Goal: Task Accomplishment & Management: Manage account settings

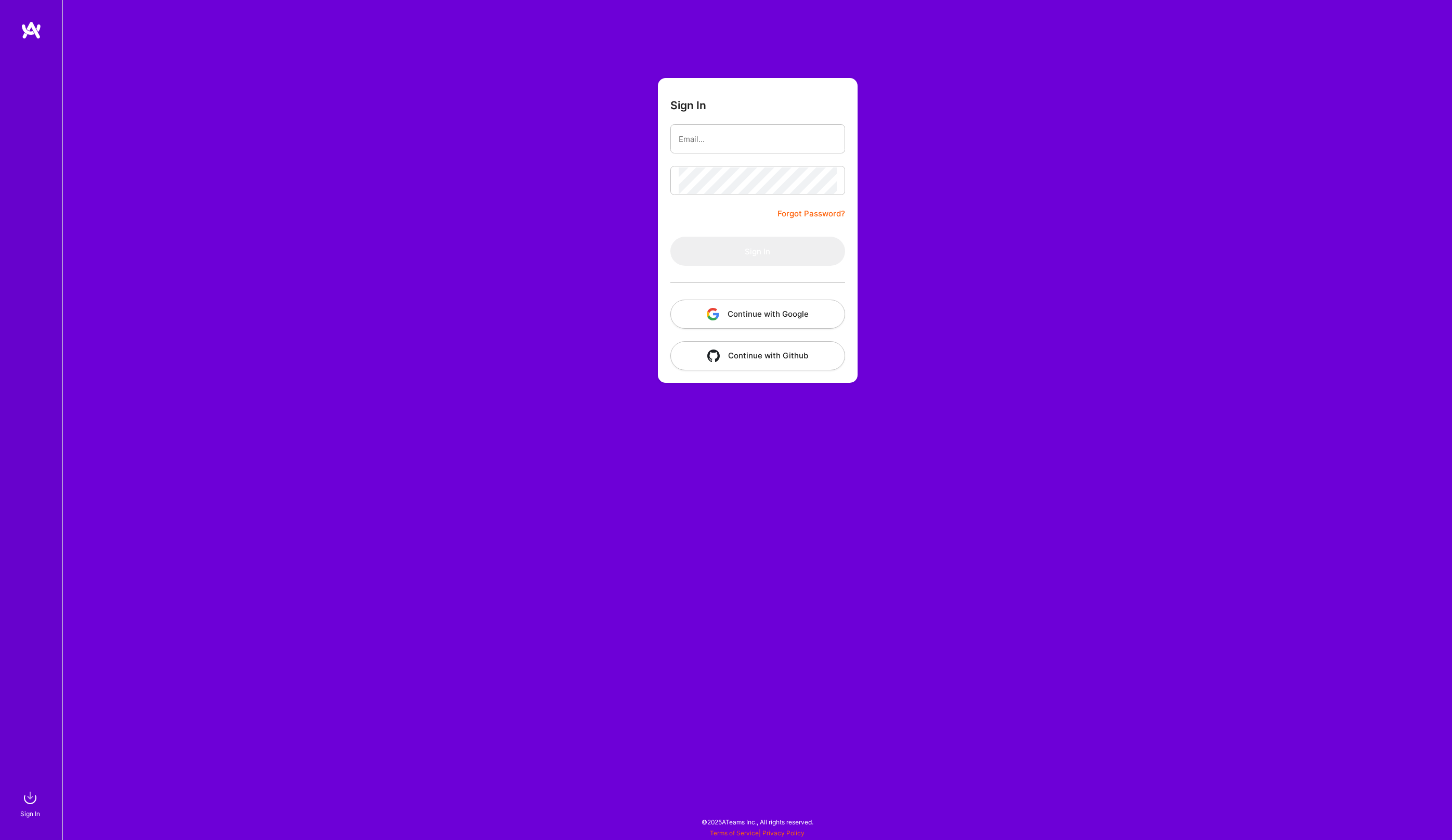
click at [801, 315] on button "Continue with Google" at bounding box center [758, 314] width 175 height 29
click at [730, 138] on input "email" at bounding box center [758, 139] width 158 height 27
click at [0, 835] on com-1password-button at bounding box center [0, 835] width 0 height 0
type input "[PERSON_NAME][EMAIL_ADDRESS][DOMAIN_NAME]"
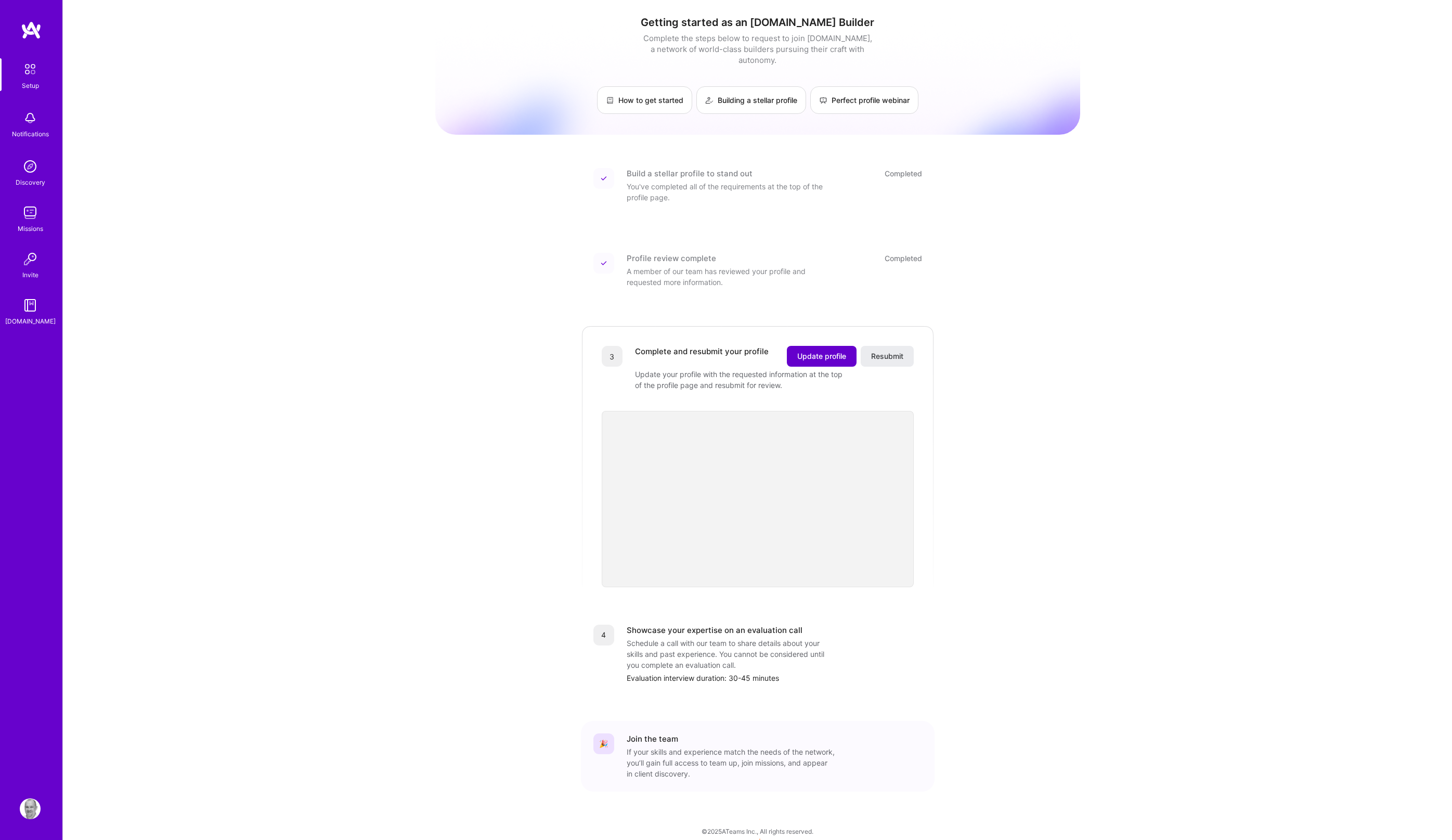
click at [804, 351] on button "Update profile" at bounding box center [821, 356] width 70 height 21
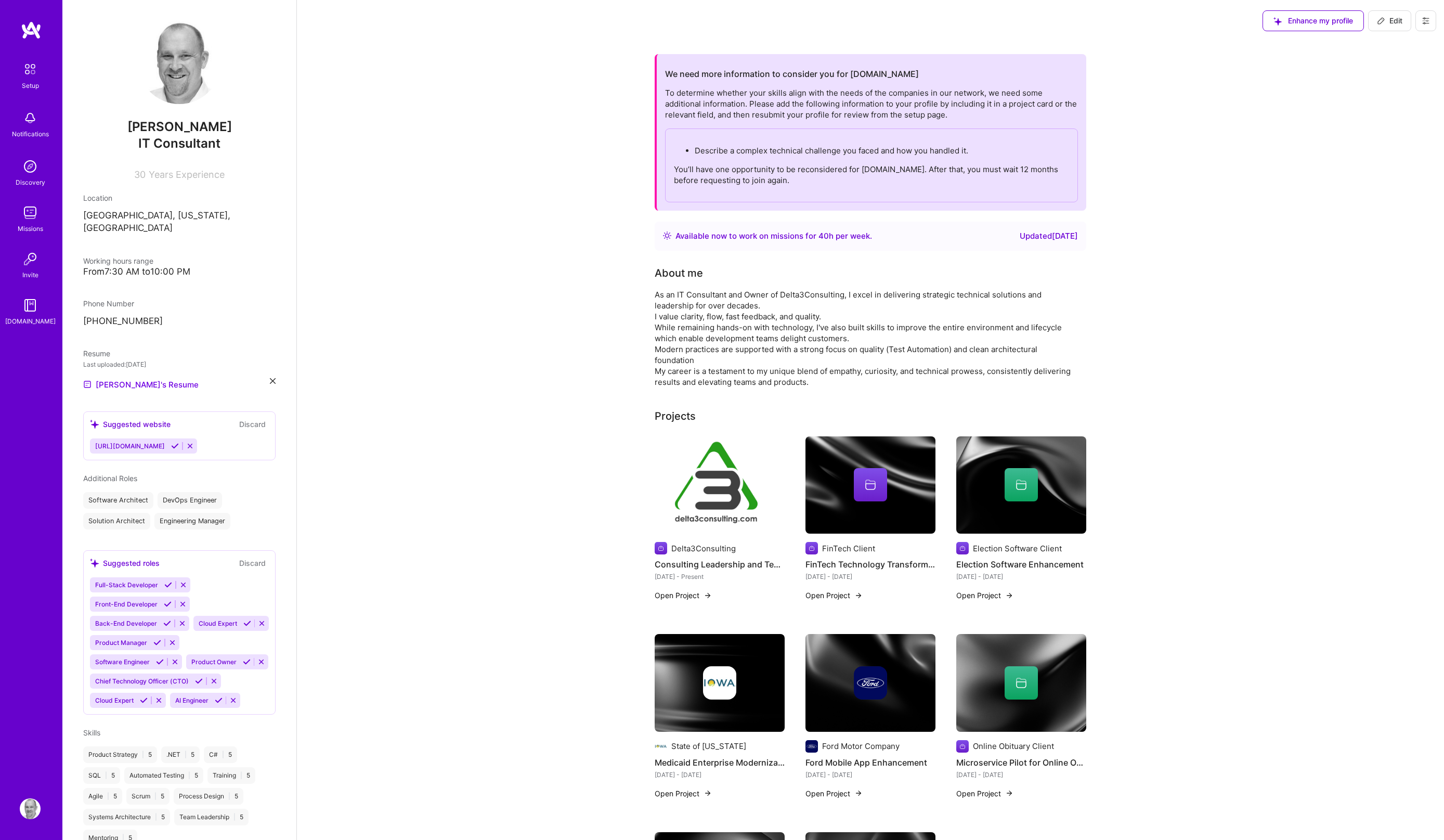
click at [793, 239] on div "Available now to work on missions for 40 h per week ." at bounding box center [774, 236] width 197 height 13
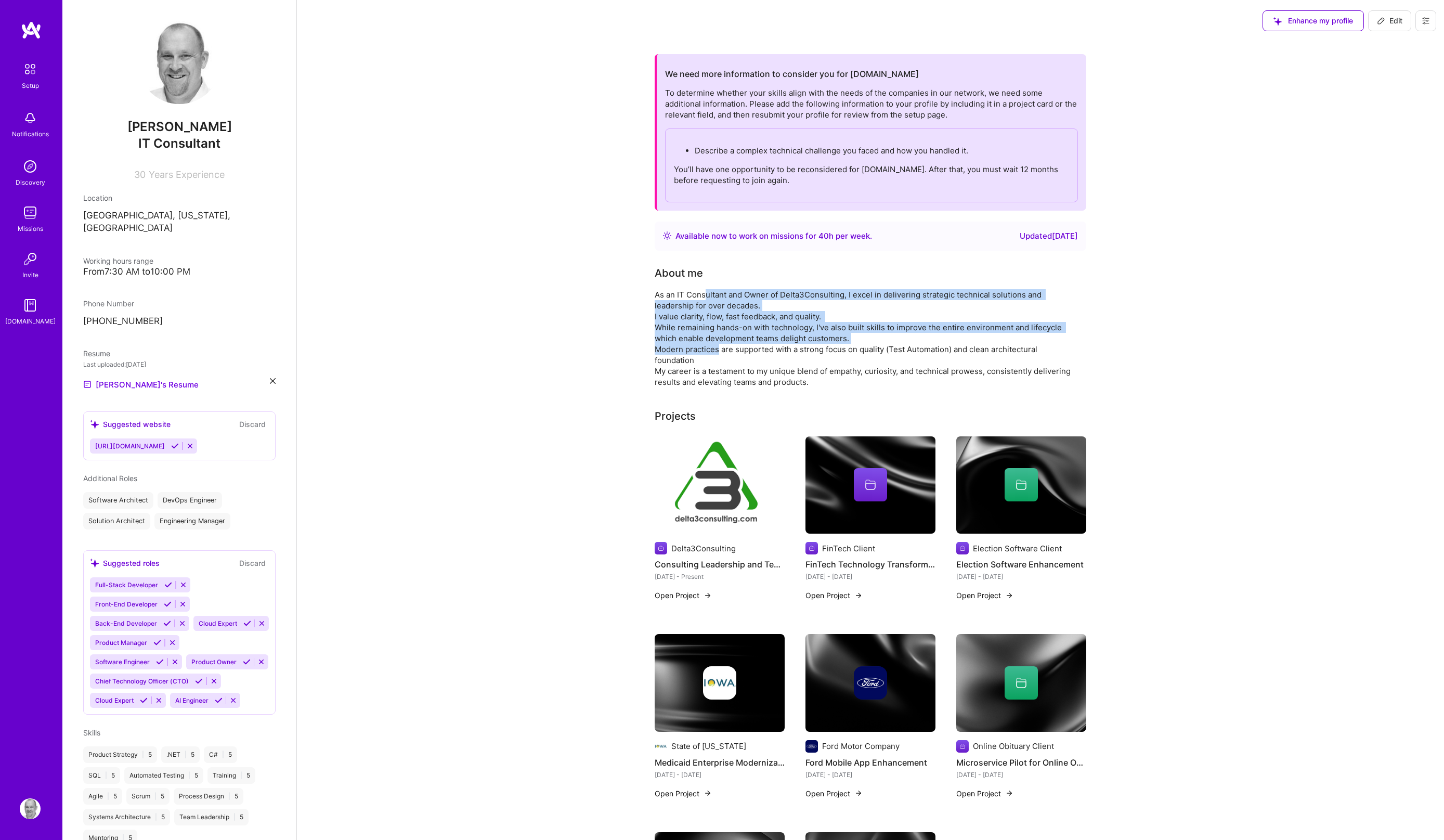
drag, startPoint x: 716, startPoint y: 335, endPoint x: 719, endPoint y: 349, distance: 14.3
click at [719, 349] on div "As an IT Consultant and Owner of Delta3Consulting, I excel in delivering strate…" at bounding box center [863, 338] width 416 height 98
click at [1423, 19] on icon at bounding box center [1425, 20] width 8 height 8
click at [1389, 20] on span "Edit" at bounding box center [1390, 21] width 25 height 10
select select "US"
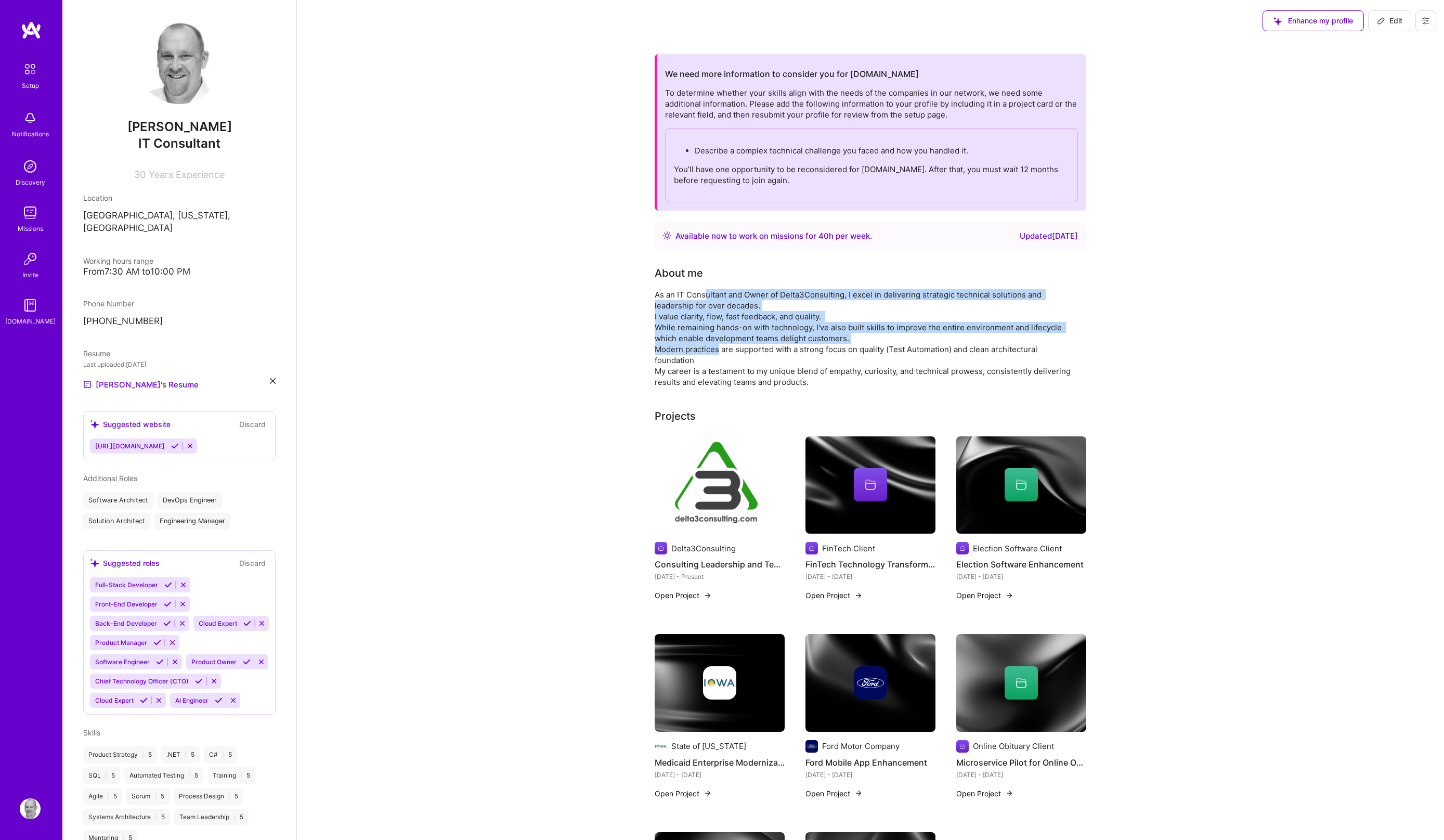
select select "Right Now"
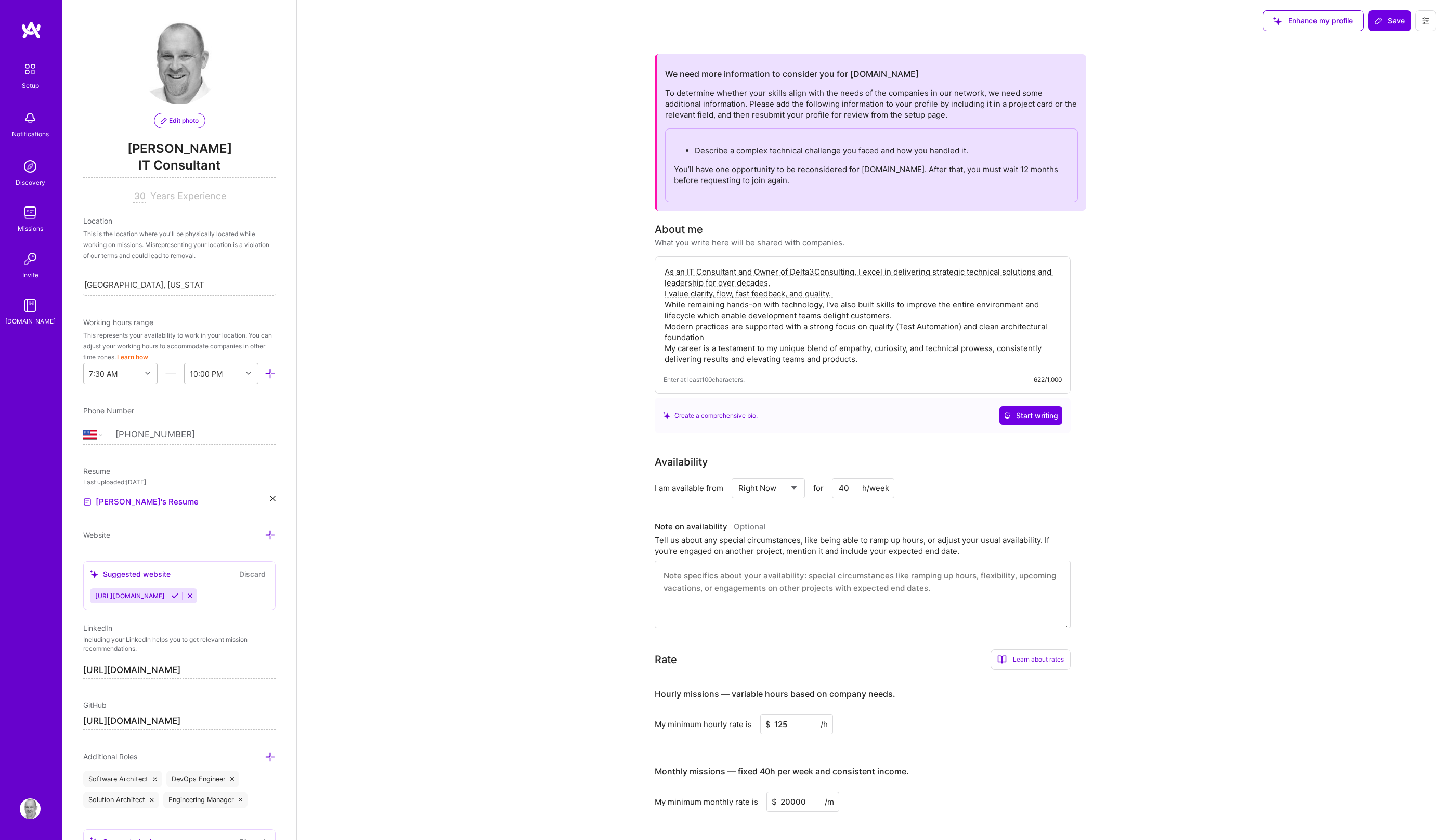
click at [900, 360] on textarea "As an IT Consultant and Owner of Delta3Consulting, I excel in delivering strate…" at bounding box center [863, 315] width 398 height 101
click at [1390, 18] on span "Save" at bounding box center [1389, 21] width 30 height 10
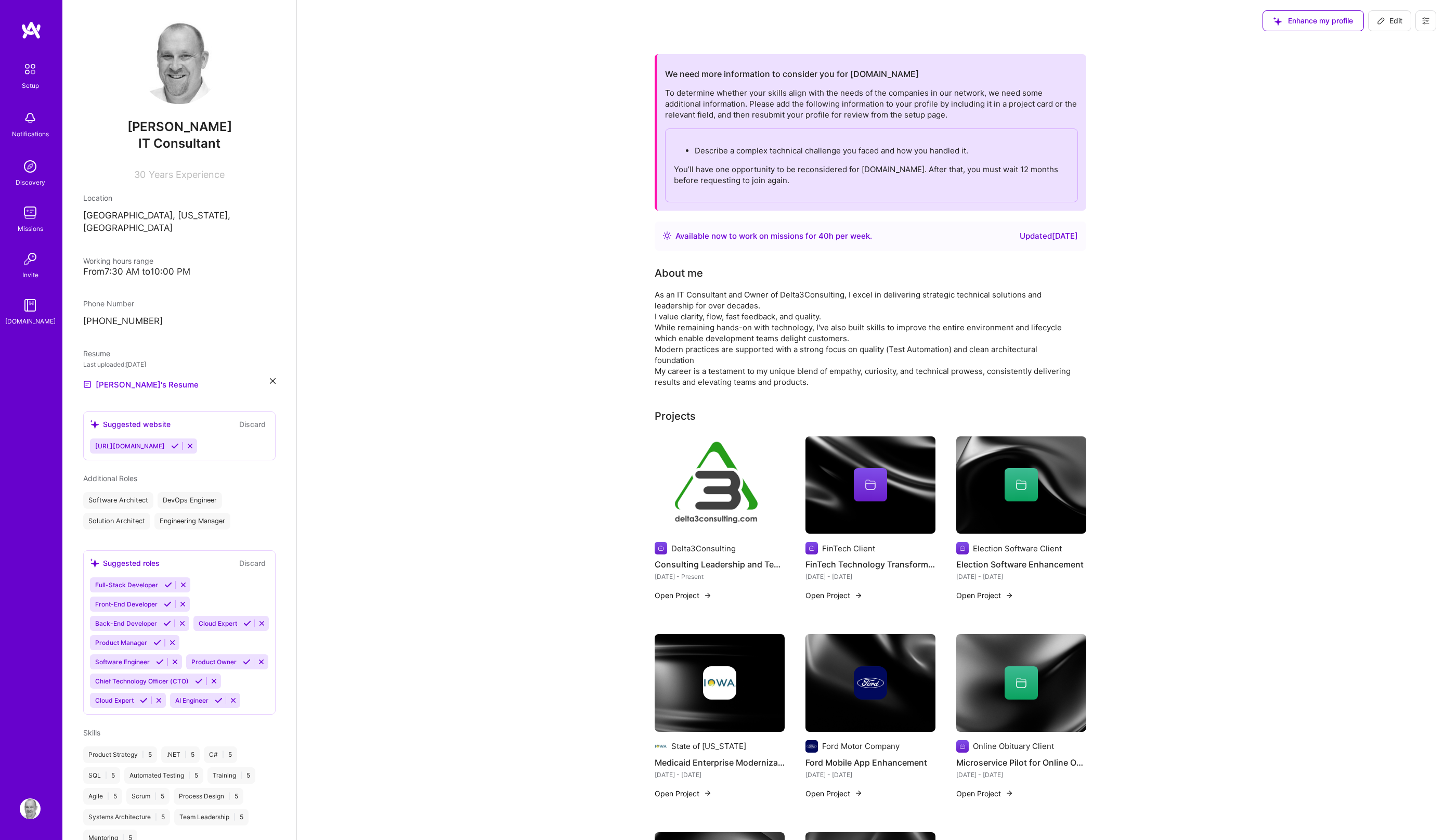
click at [1387, 24] on span "Edit" at bounding box center [1390, 21] width 25 height 10
select select "US"
select select "Right Now"
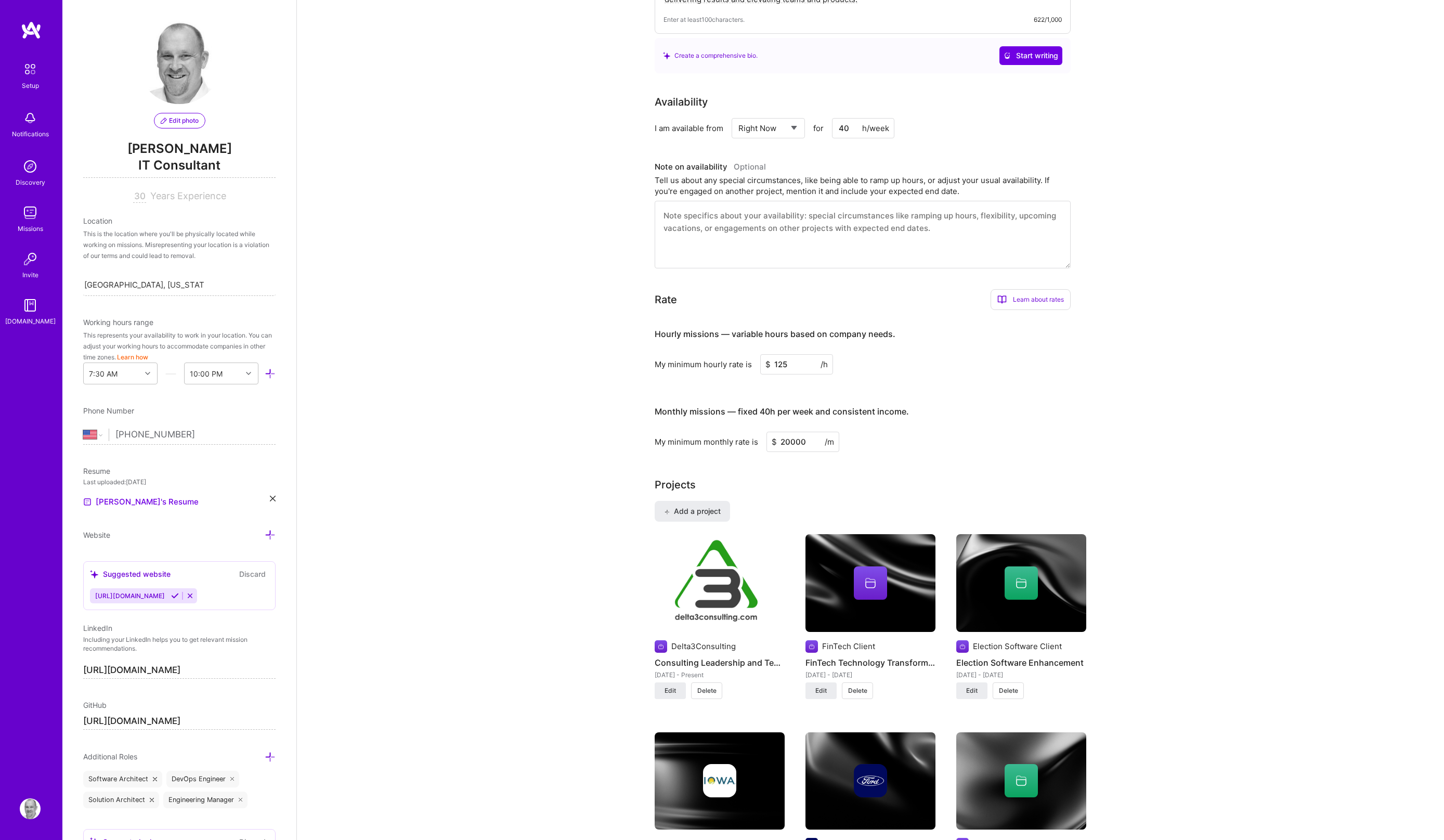
scroll to position [302, 0]
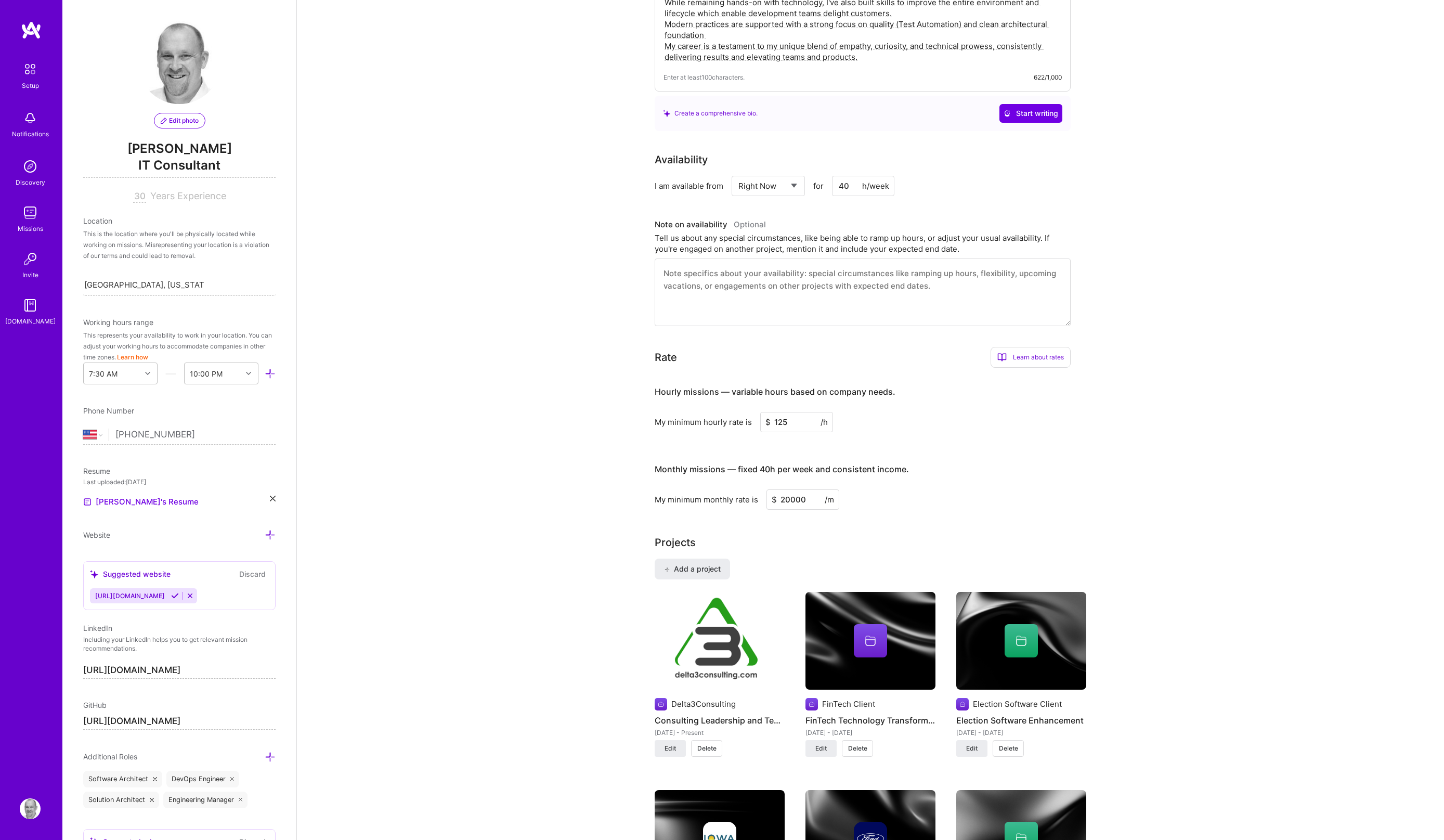
click at [793, 294] on textarea at bounding box center [863, 292] width 416 height 67
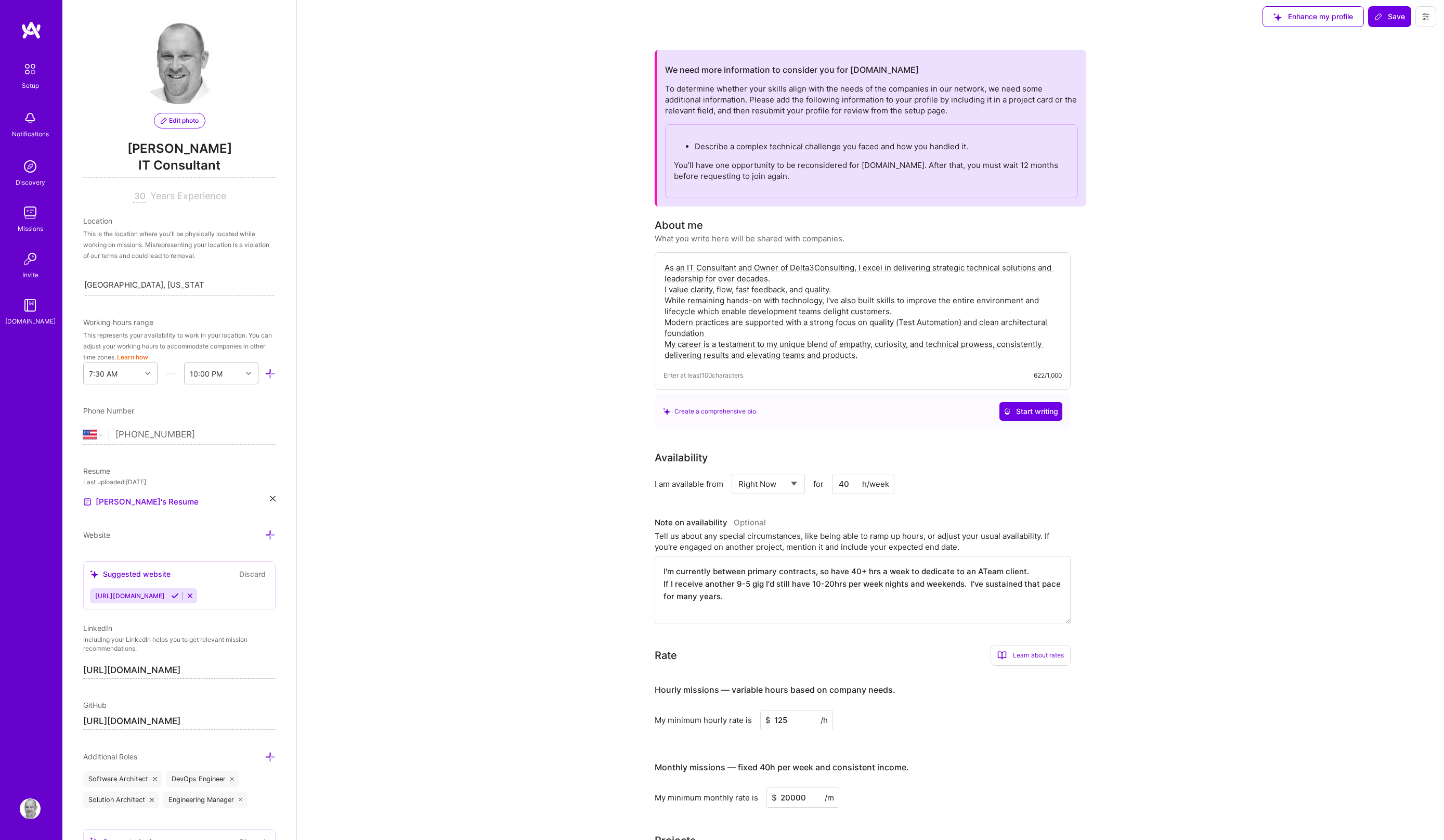
scroll to position [0, 0]
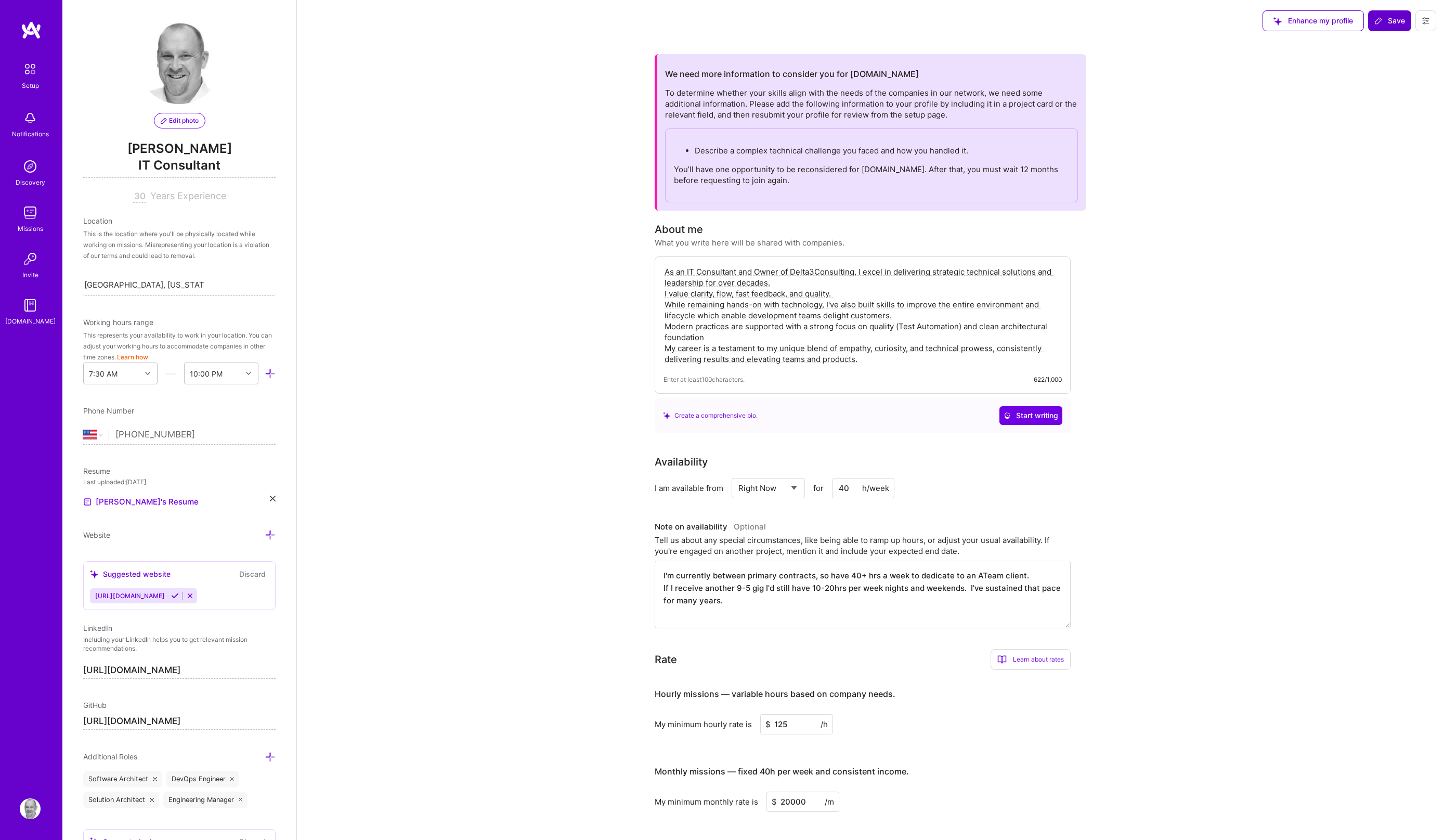
type textarea "I'm currently between primary contracts, so have 40+ hrs a week to dedicate to …"
click at [1397, 20] on span "Save" at bounding box center [1389, 21] width 30 height 10
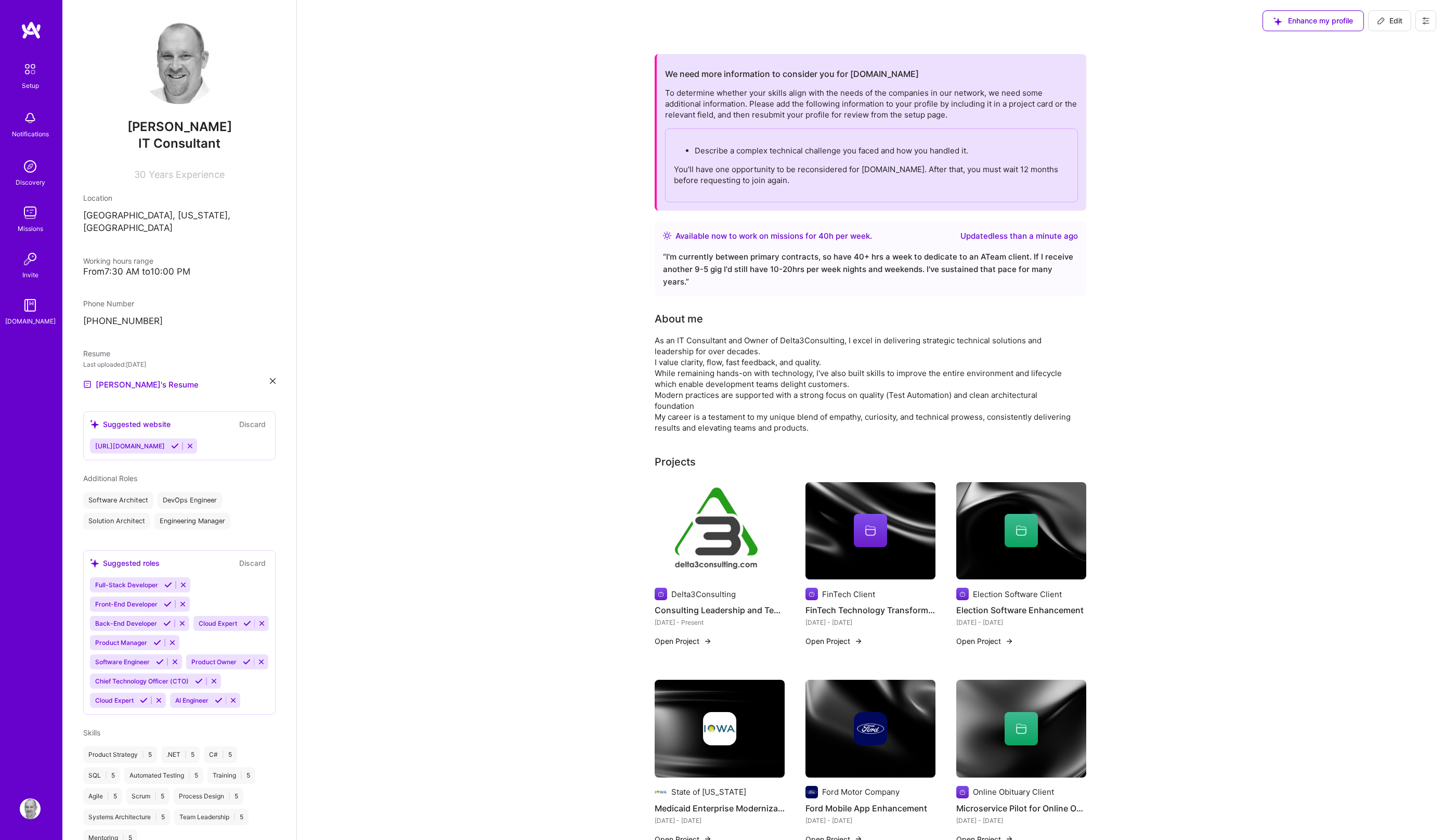
click at [34, 118] on img at bounding box center [30, 118] width 21 height 21
click at [33, 177] on div "Discovery" at bounding box center [30, 182] width 30 height 11
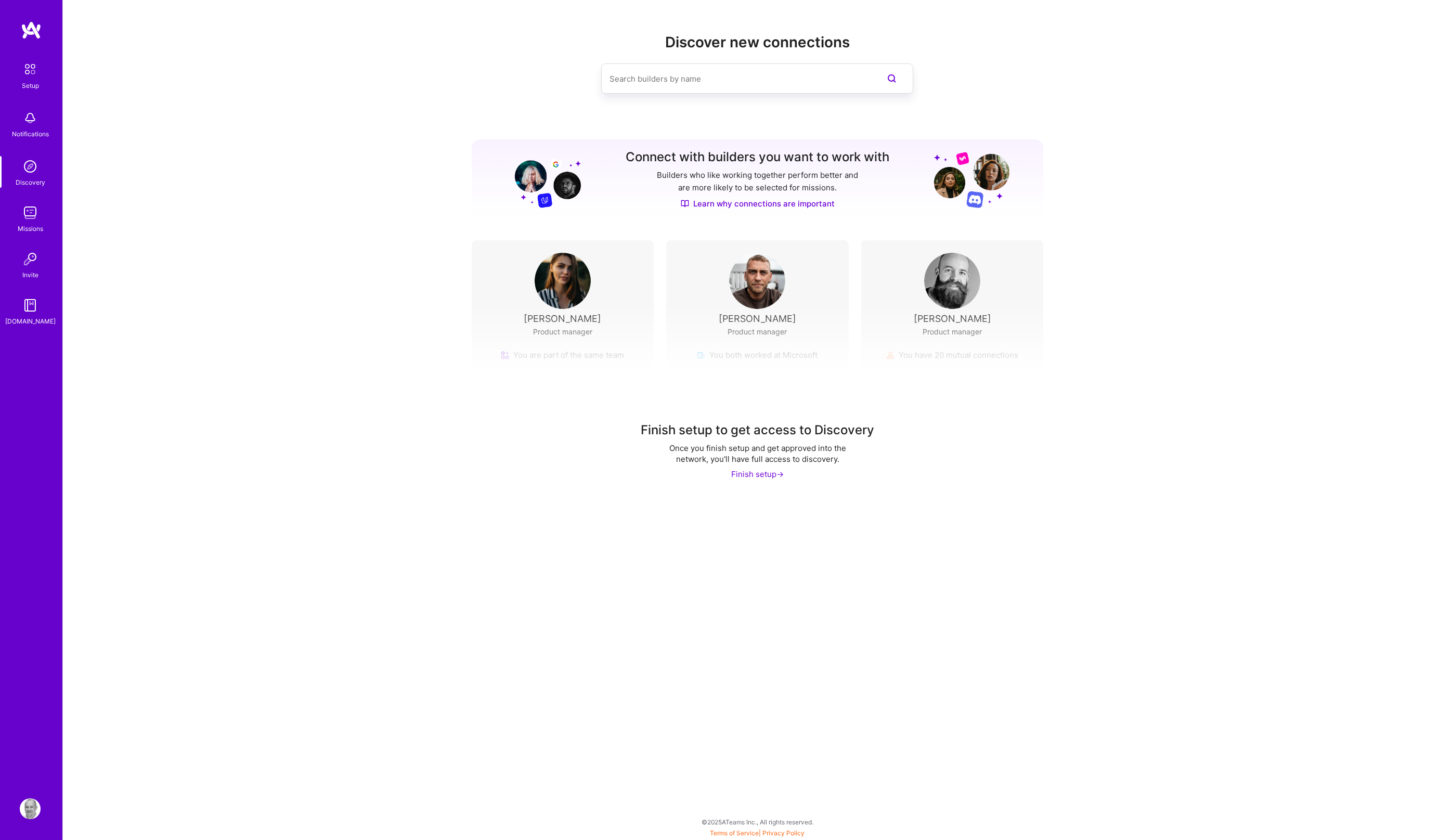
click at [34, 218] on img at bounding box center [30, 212] width 21 height 21
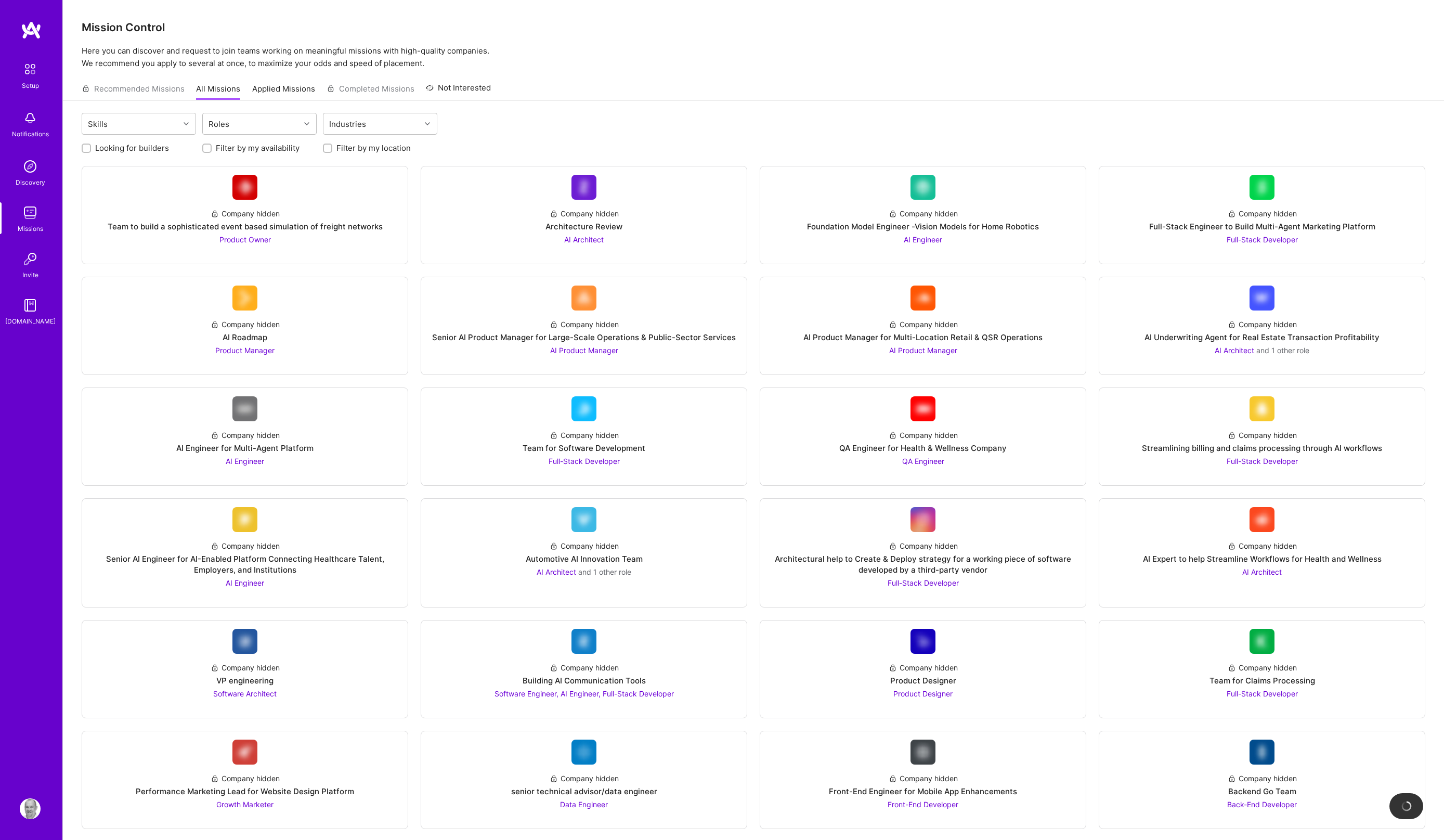
click at [32, 269] on div "Invite" at bounding box center [30, 275] width 16 height 11
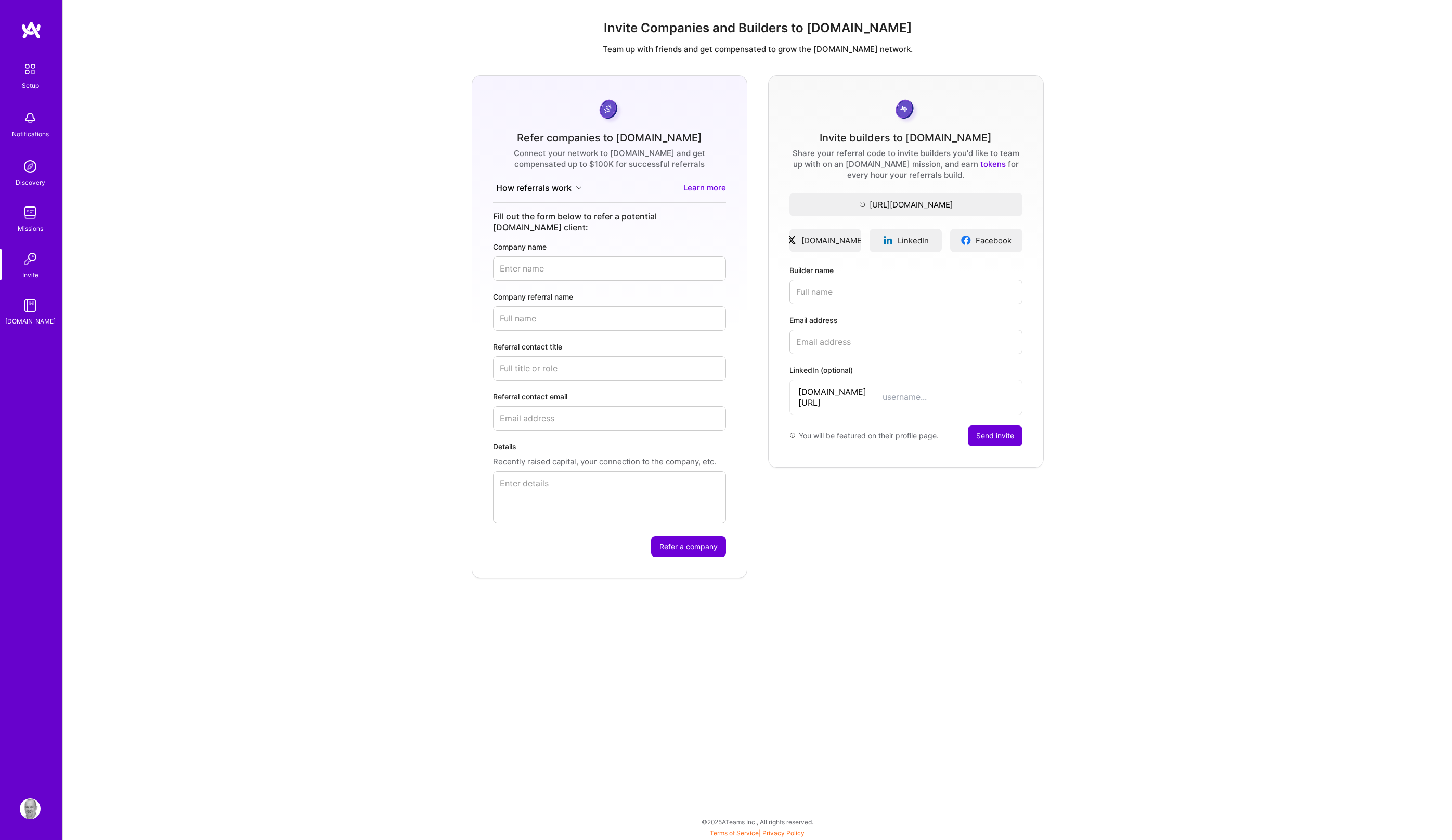
click at [33, 303] on img at bounding box center [30, 305] width 21 height 21
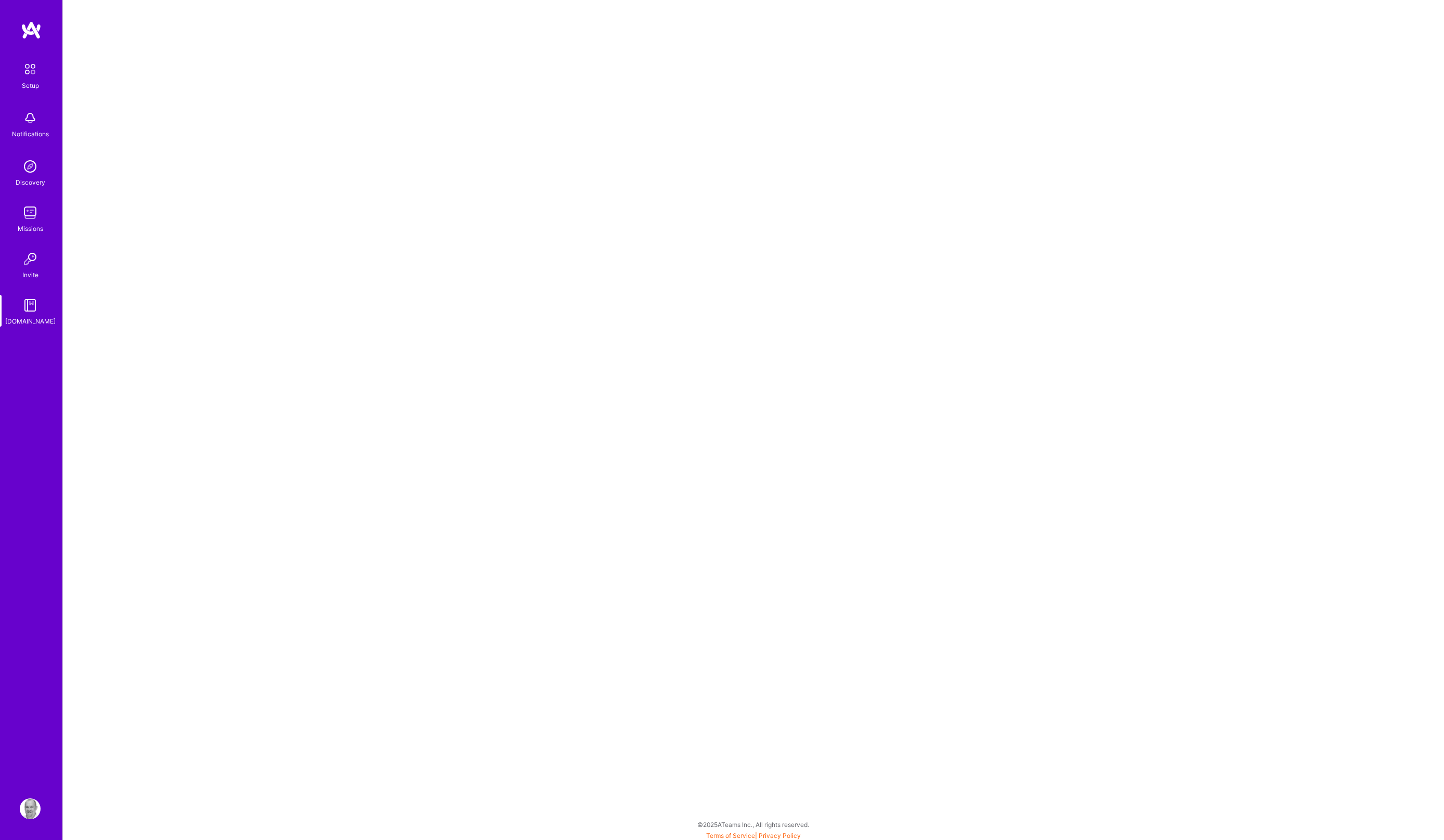
click at [34, 71] on img at bounding box center [30, 70] width 22 height 22
